Goal: Find specific page/section: Find specific page/section

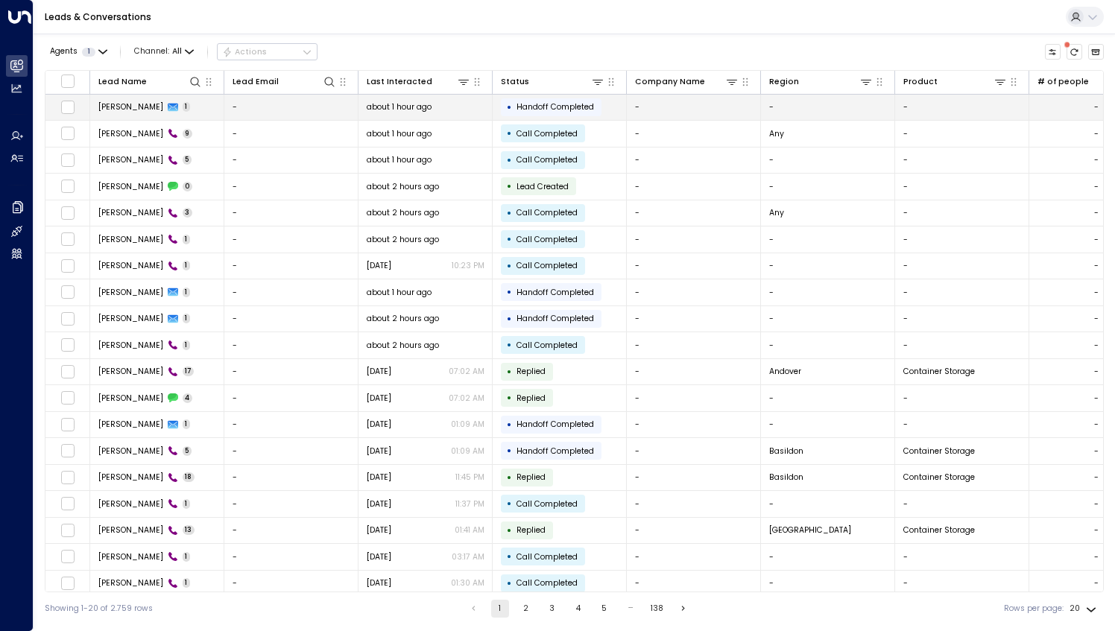
click at [115, 110] on span "[PERSON_NAME]" at bounding box center [130, 106] width 65 height 11
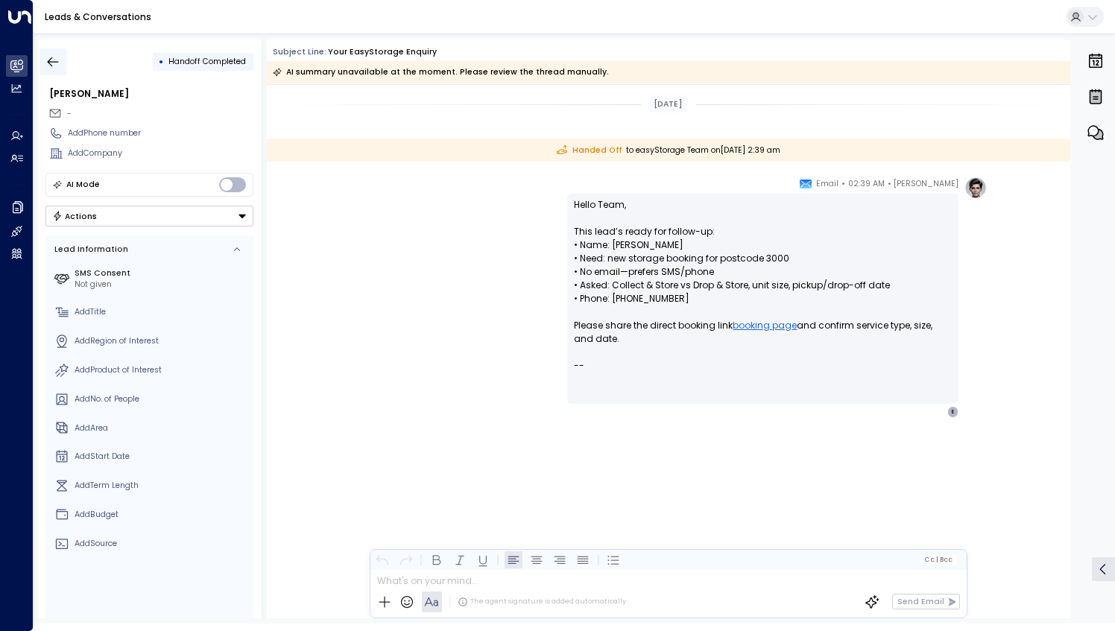
click at [54, 63] on icon "button" at bounding box center [52, 61] width 15 height 15
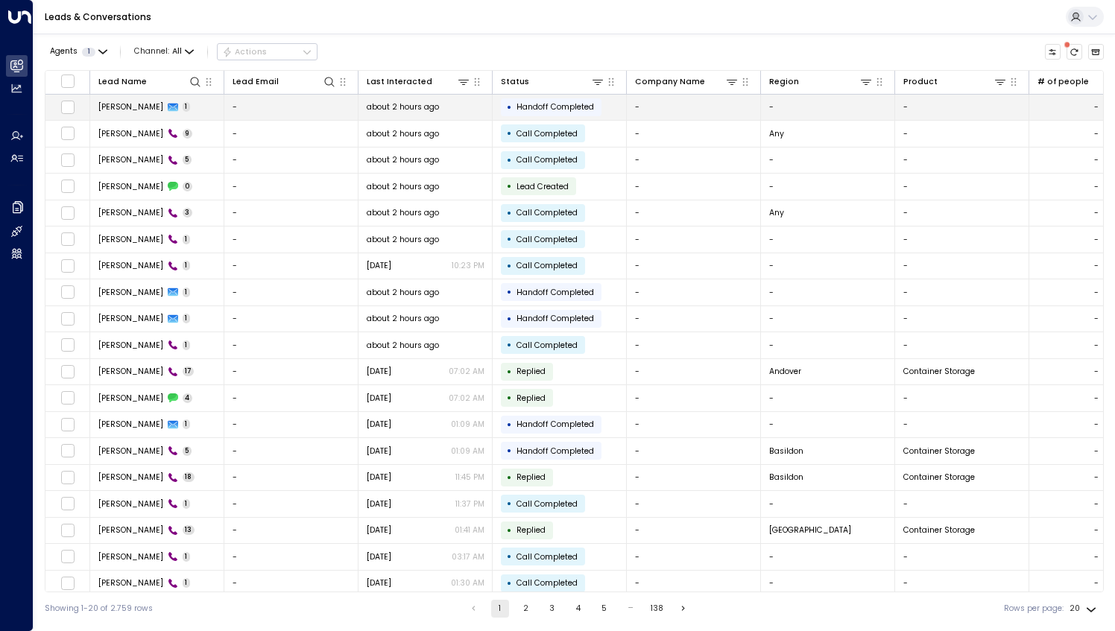
click at [182, 108] on td "[PERSON_NAME] 1" at bounding box center [157, 108] width 134 height 26
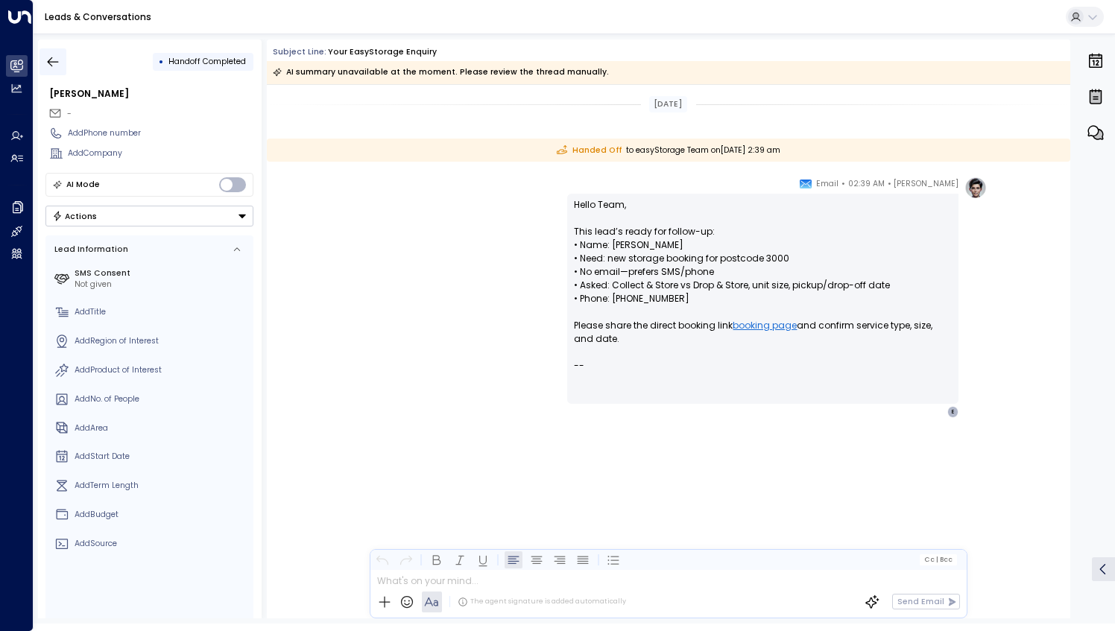
click at [47, 64] on icon "button" at bounding box center [52, 61] width 15 height 15
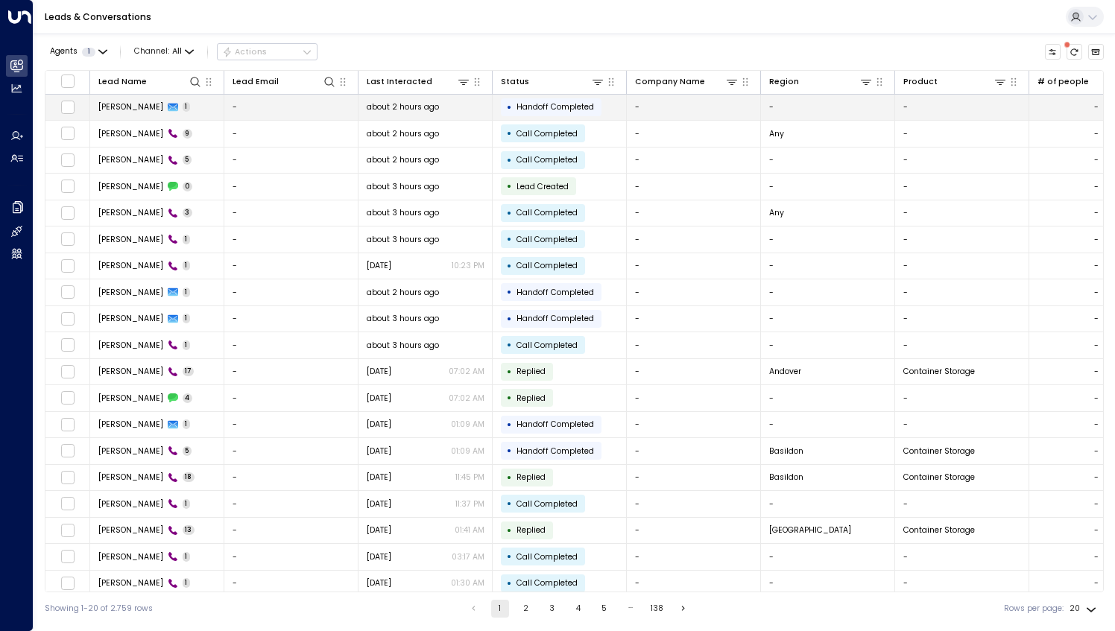
click at [156, 106] on td "[PERSON_NAME] 1" at bounding box center [157, 108] width 134 height 26
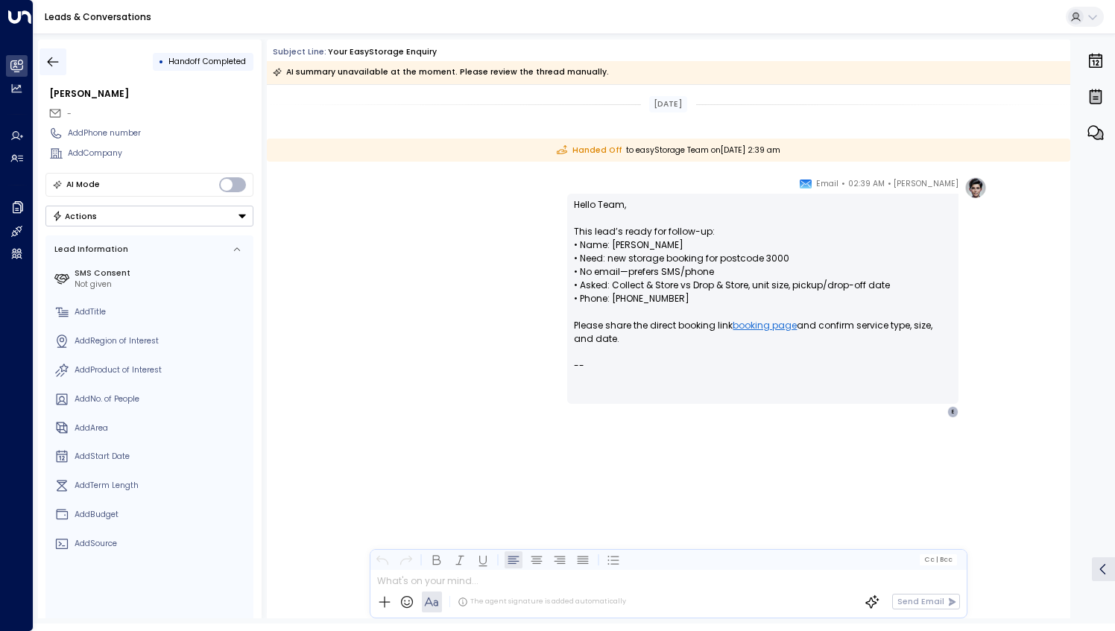
click at [45, 61] on icon "button" at bounding box center [52, 61] width 15 height 15
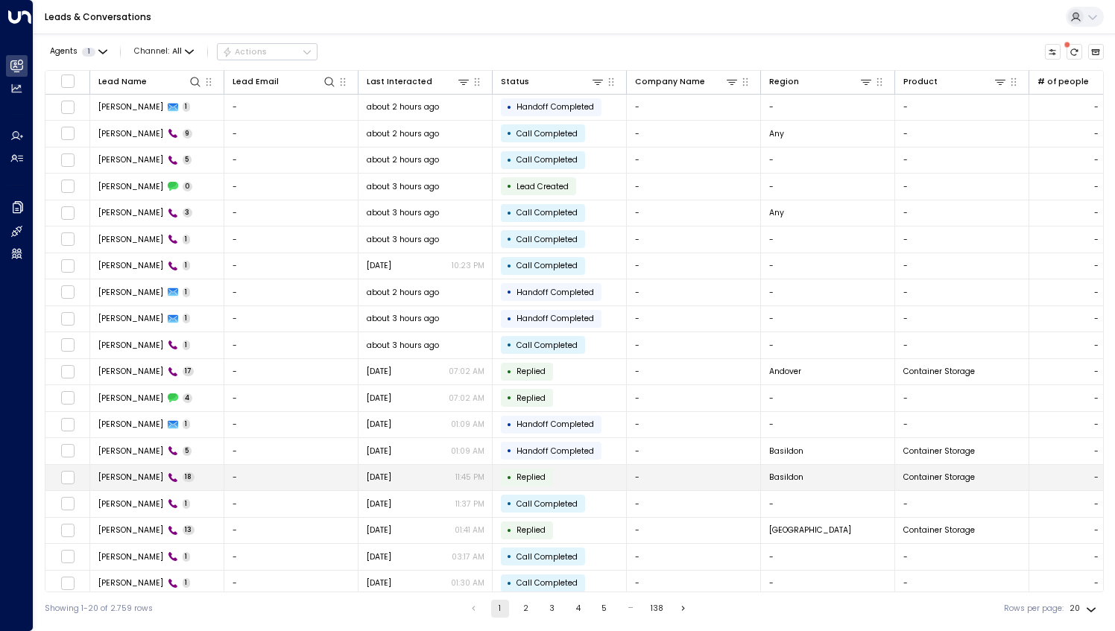
scroll to position [28, 0]
